Goal: Find specific page/section: Find specific page/section

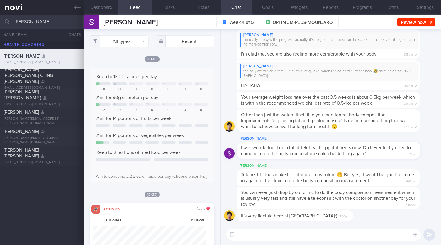
select select "7"
click at [113, 44] on button "All types" at bounding box center [119, 41] width 59 height 12
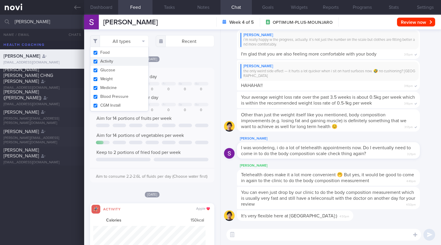
click at [107, 62] on button "Activity" at bounding box center [119, 61] width 58 height 9
checkbox input "false"
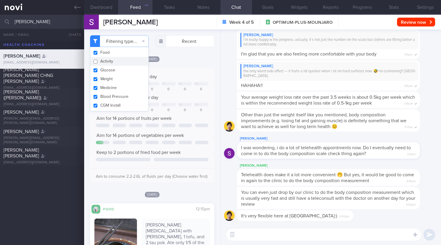
click at [168, 65] on div "[DATE] Keep to 1300 calories per day Tu We Th Fr Sa Su 210 0 0 0 0 0 0 Aim for …" at bounding box center [152, 119] width 124 height 126
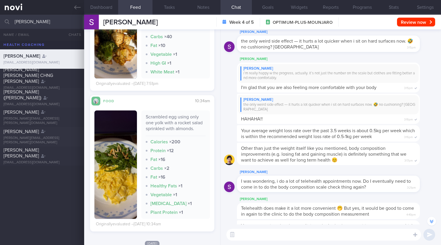
scroll to position [-33, 0]
click at [60, 19] on input "[PERSON_NAME]" at bounding box center [220, 22] width 441 height 14
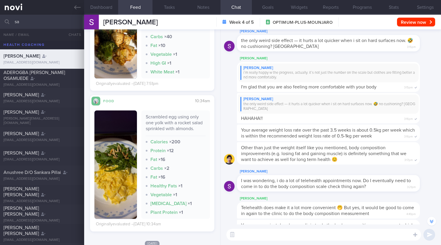
type input "s"
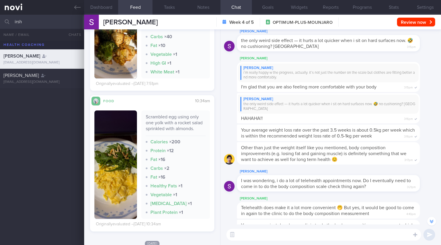
type input "irsh"
click at [53, 78] on div "[PERSON_NAME]" at bounding box center [42, 75] width 76 height 6
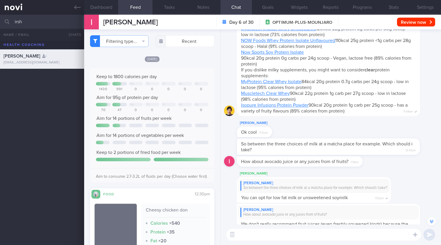
scroll to position [-94, 0]
